Goal: Navigation & Orientation: Find specific page/section

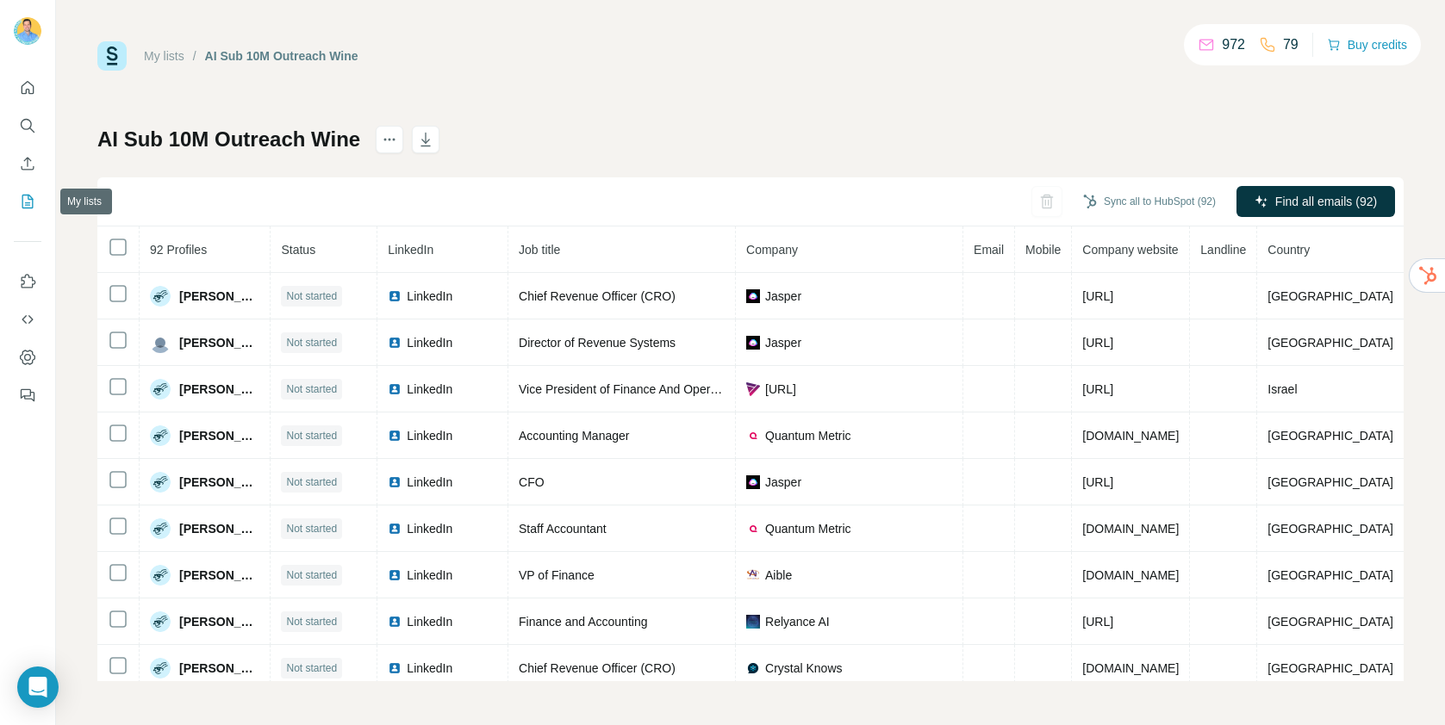
click at [19, 206] on icon "My lists" at bounding box center [27, 201] width 17 height 17
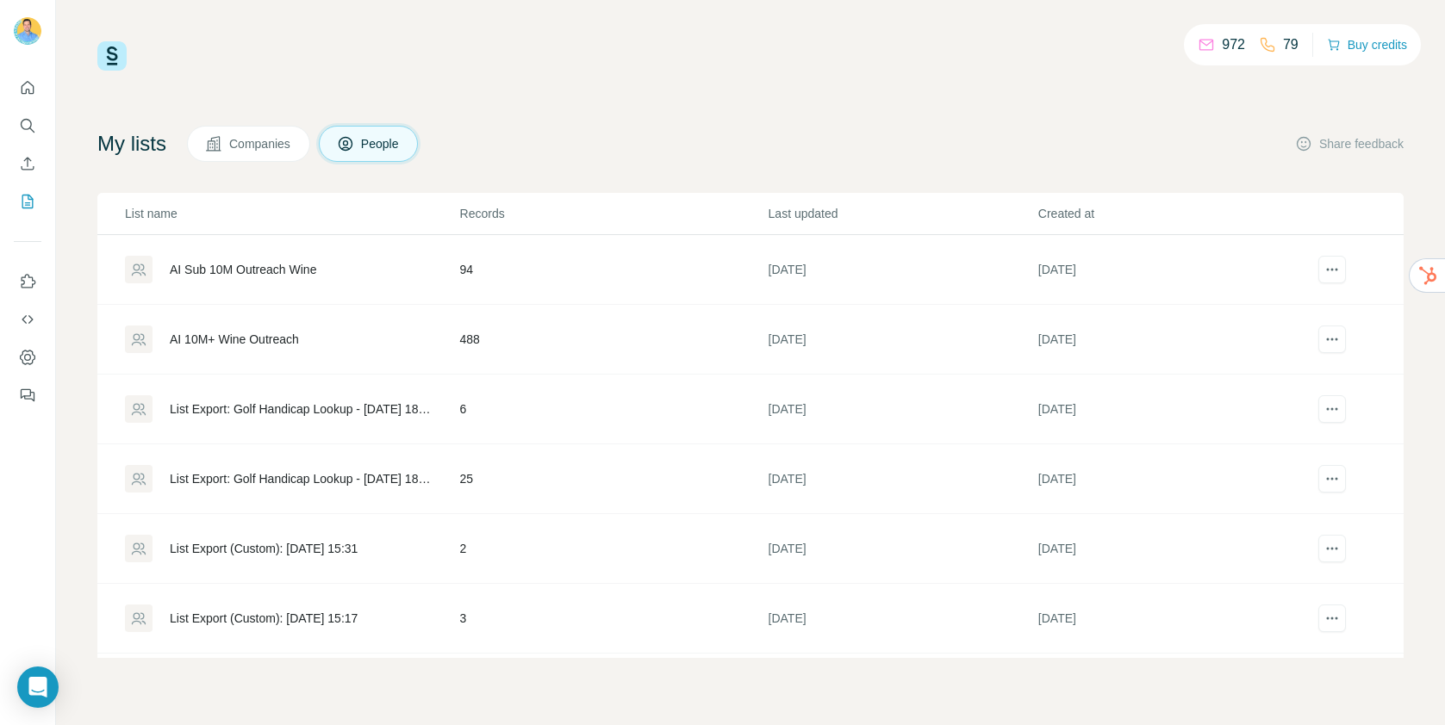
click at [236, 340] on div "AI 10M+ Wine Outreach" at bounding box center [234, 339] width 129 height 17
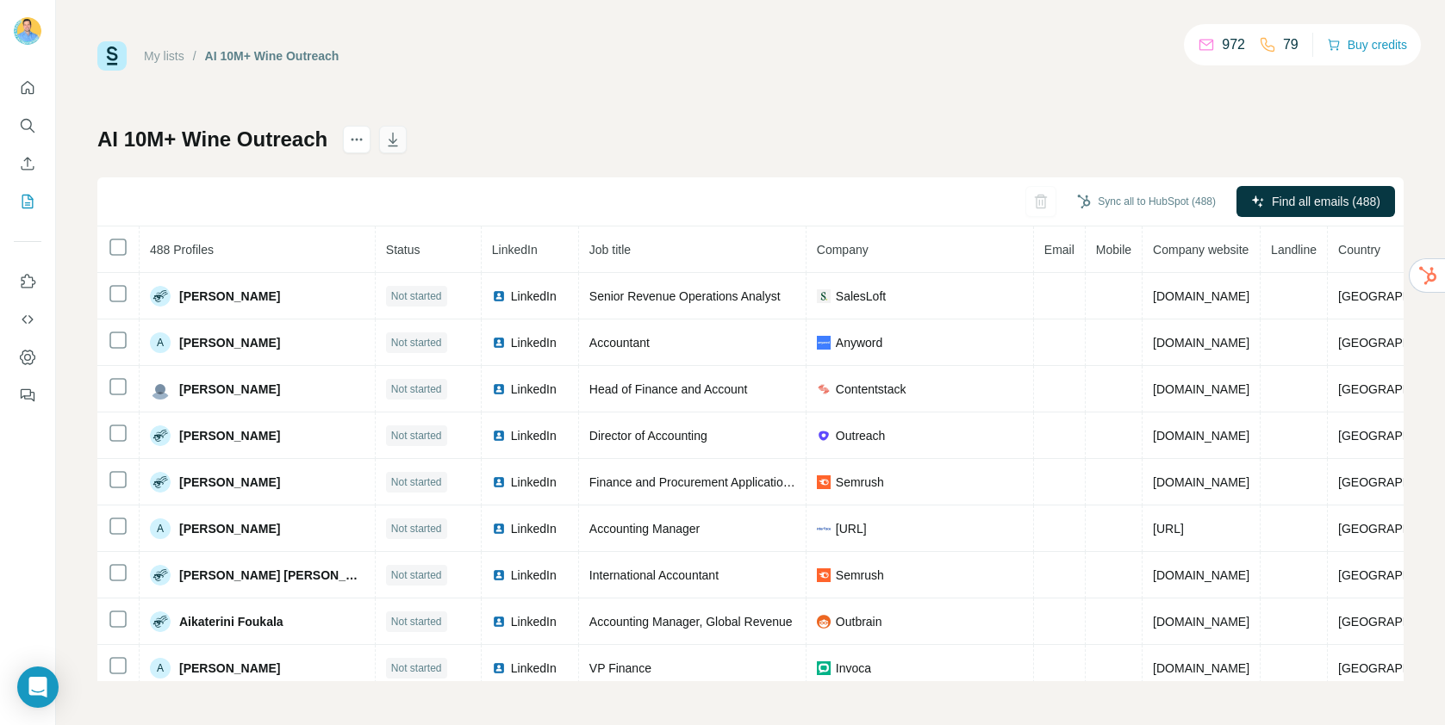
click at [397, 139] on icon "button" at bounding box center [393, 141] width 9 height 5
